Goal: Task Accomplishment & Management: Complete application form

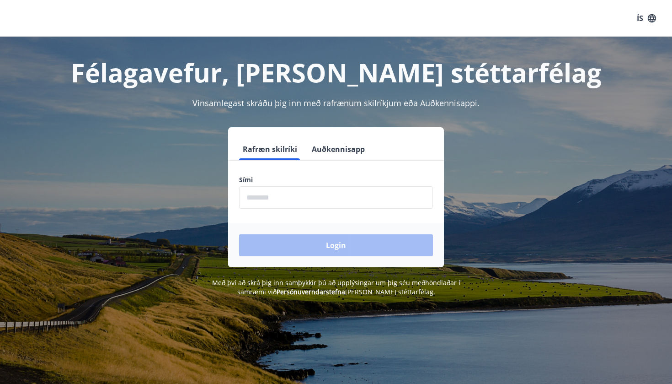
click at [357, 190] on input "phone" at bounding box center [336, 197] width 194 height 22
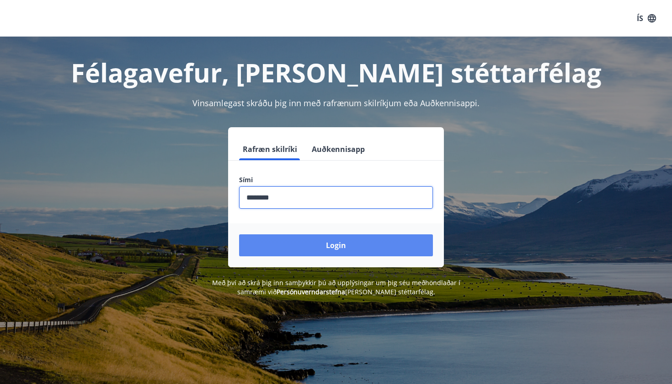
type input "********"
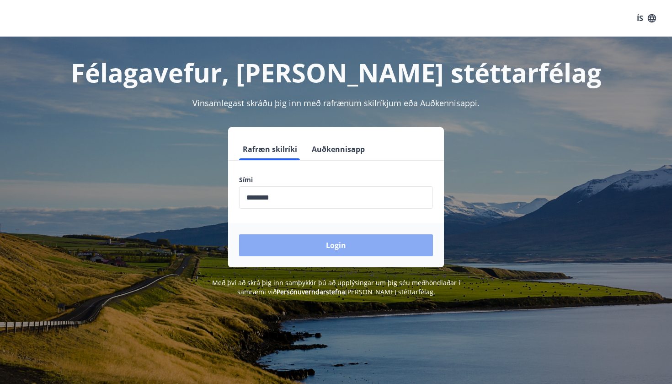
click at [371, 250] on button "Login" at bounding box center [336, 245] width 194 height 22
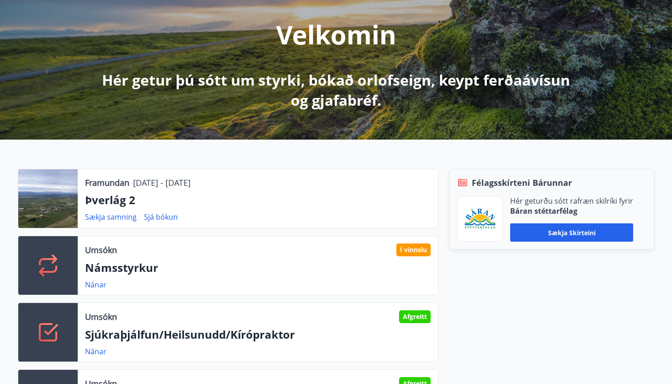
scroll to position [150, 0]
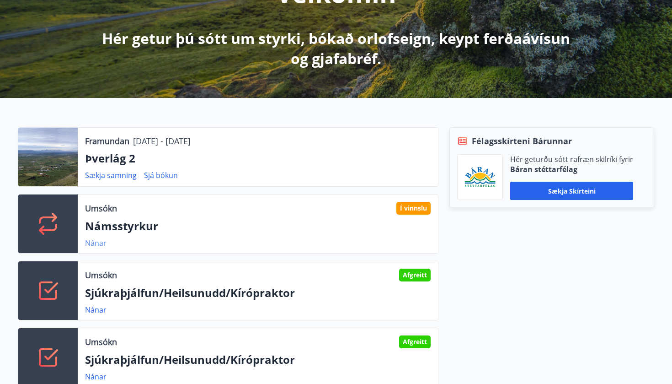
click at [103, 242] on link "Nánar" at bounding box center [95, 243] width 21 height 10
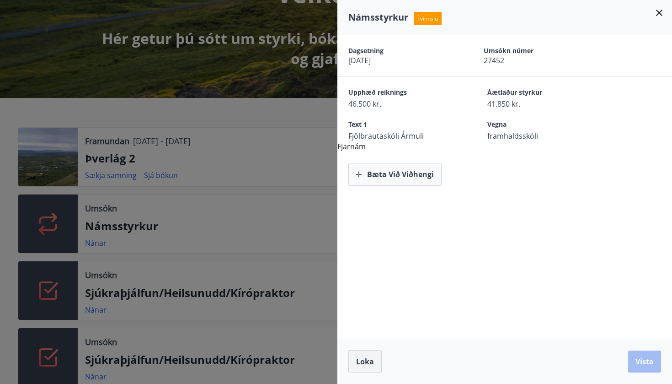
click at [365, 356] on button "Loka" at bounding box center [364, 361] width 33 height 23
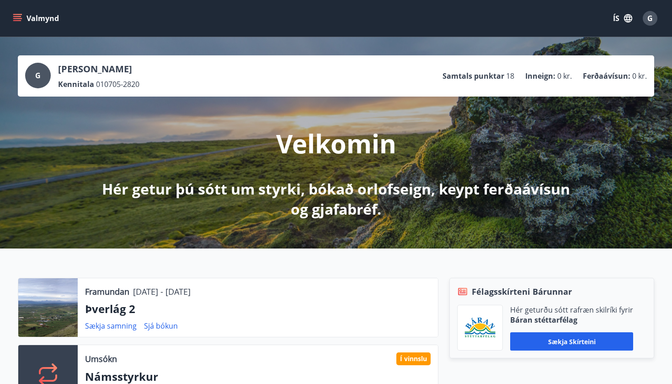
scroll to position [0, 0]
click at [14, 18] on icon "menu" at bounding box center [17, 18] width 9 height 9
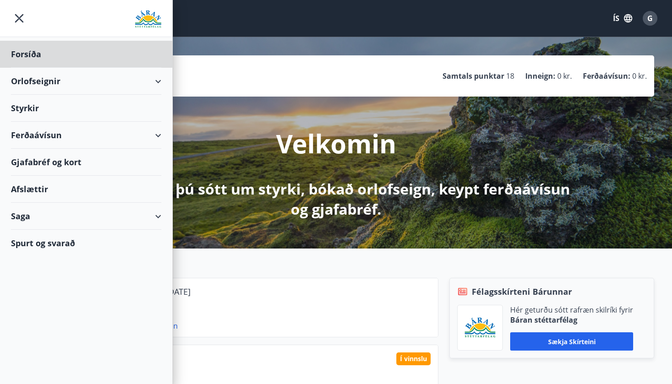
click at [29, 68] on div "Styrkir" at bounding box center [86, 54] width 150 height 27
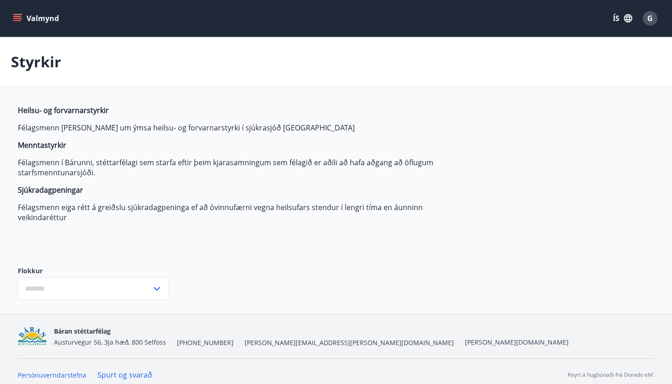
type input "***"
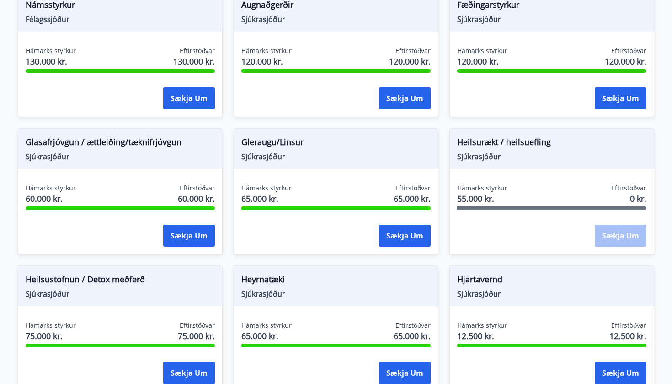
scroll to position [324, 0]
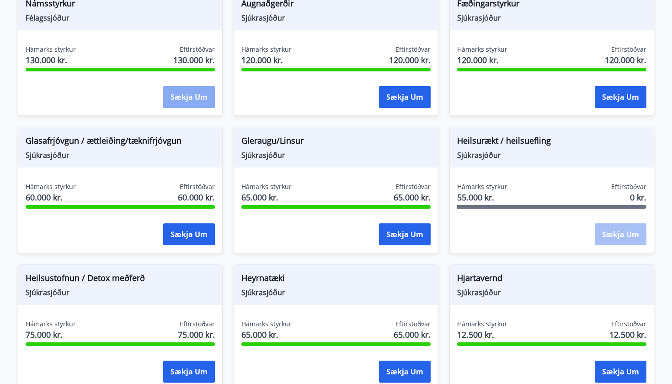
click at [175, 97] on button "Sækja um" at bounding box center [189, 97] width 52 height 22
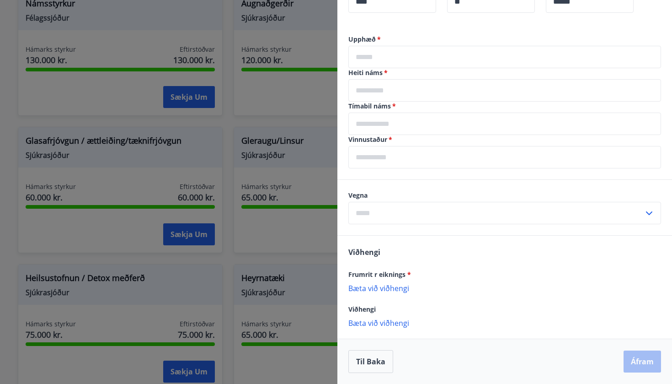
scroll to position [272, 0]
click at [454, 212] on input "text" at bounding box center [495, 213] width 295 height 22
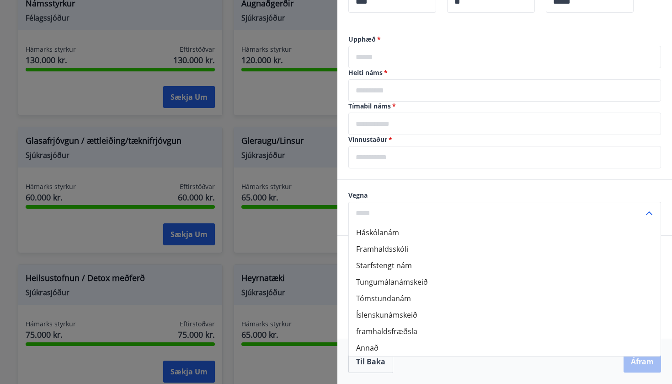
click at [276, 232] on div at bounding box center [336, 192] width 672 height 384
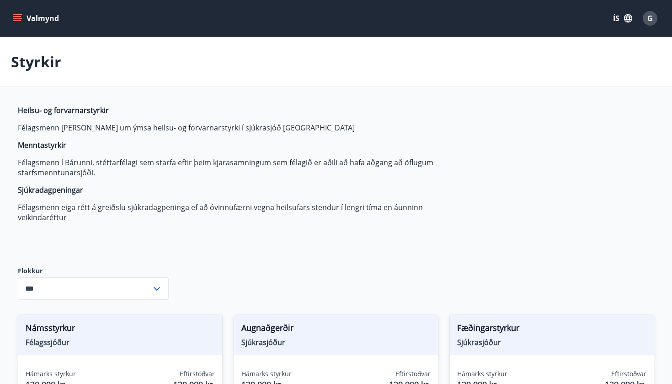
scroll to position [0, 0]
